Goal: Download file/media

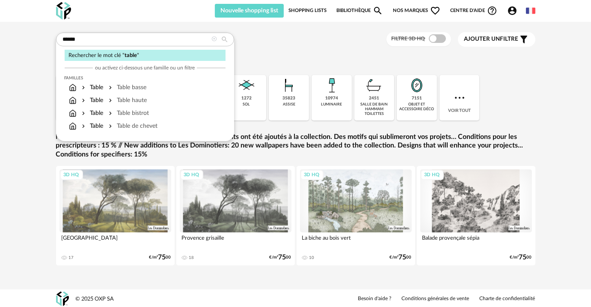
type input "*****"
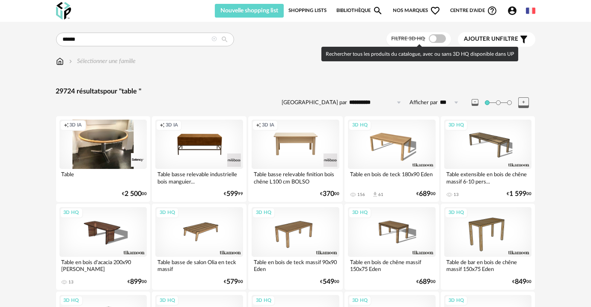
click at [432, 42] on span at bounding box center [437, 38] width 17 height 9
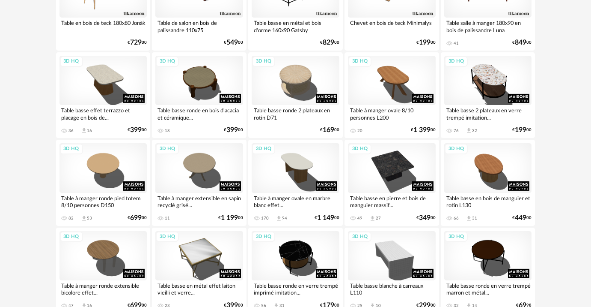
scroll to position [506, 0]
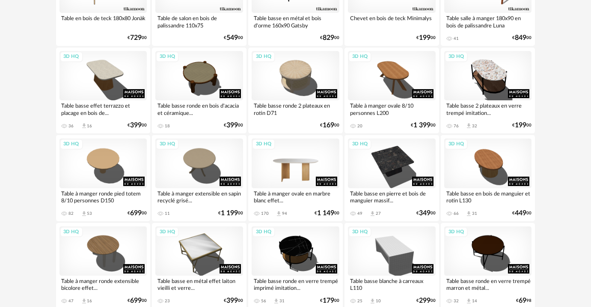
click at [304, 172] on div "3D HQ" at bounding box center [296, 162] width 88 height 49
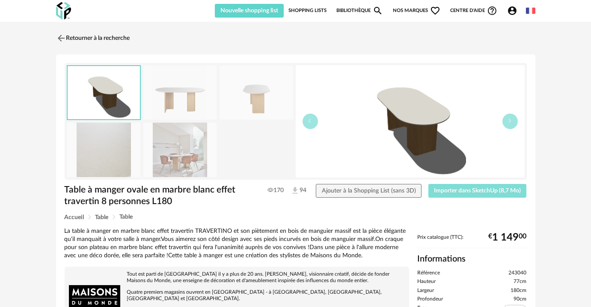
click at [445, 188] on span "Importer dans SketchUp (8,7 Mo)" at bounding box center [477, 191] width 87 height 6
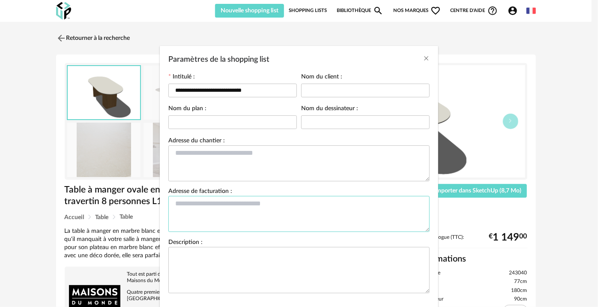
click at [423, 205] on textarea "Paramètres de la shopping list" at bounding box center [298, 214] width 261 height 36
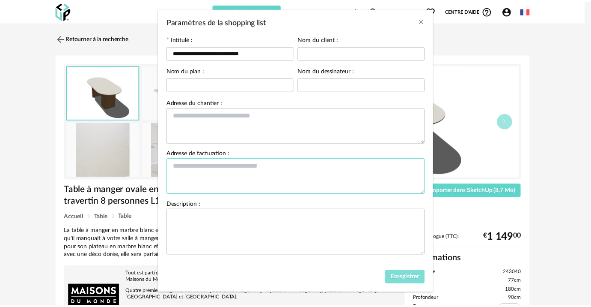
scroll to position [45, 0]
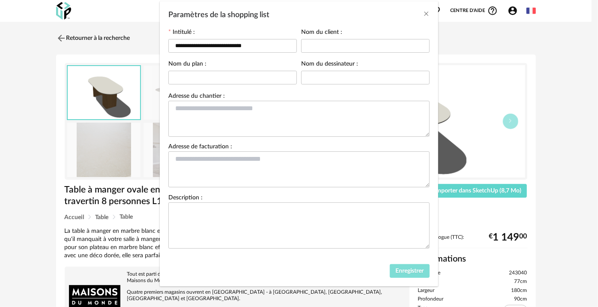
click at [408, 268] on span "Enregistrer" at bounding box center [409, 271] width 29 height 6
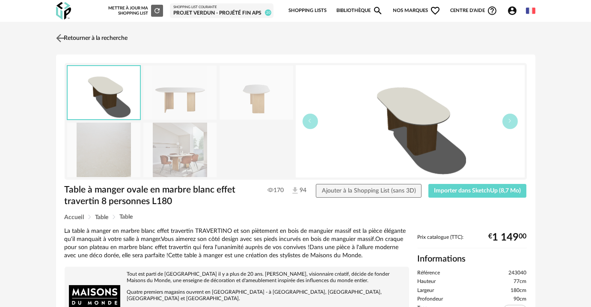
click at [79, 35] on link "Retourner à la recherche" at bounding box center [91, 38] width 74 height 19
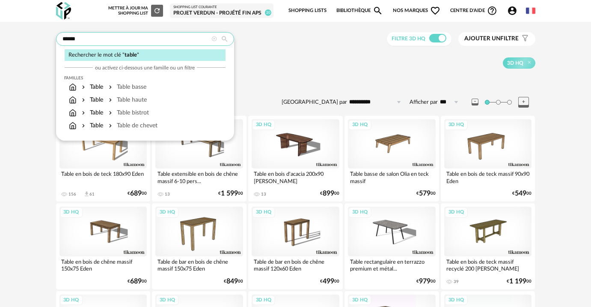
drag, startPoint x: 65, startPoint y: 36, endPoint x: 36, endPoint y: 36, distance: 28.7
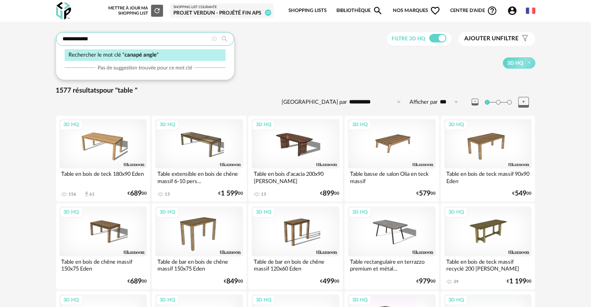
type input "**********"
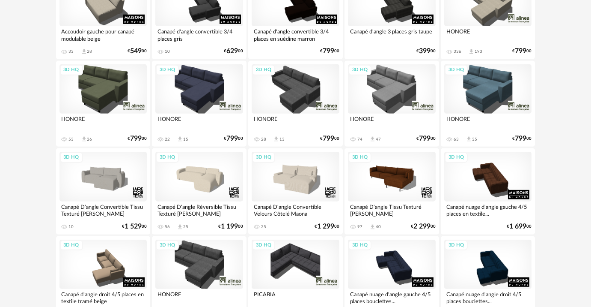
scroll to position [934, 0]
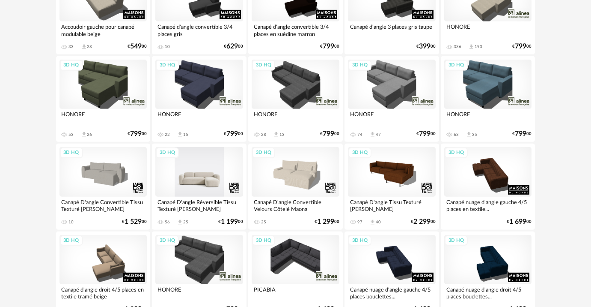
click at [213, 168] on div "3D HQ" at bounding box center [199, 171] width 88 height 49
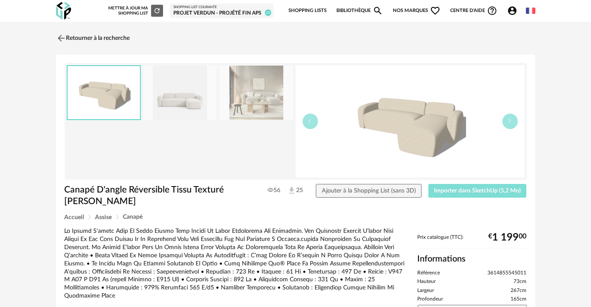
click at [452, 191] on span "Importer dans SketchUp (5,2 Mo)" at bounding box center [477, 191] width 87 height 6
